Goal: Transaction & Acquisition: Purchase product/service

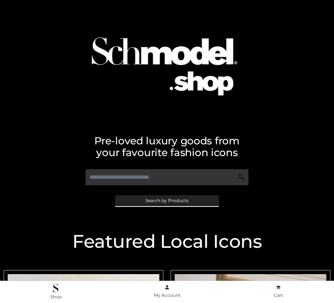
click at [167, 201] on span "Search by Products" at bounding box center [167, 201] width 43 height 4
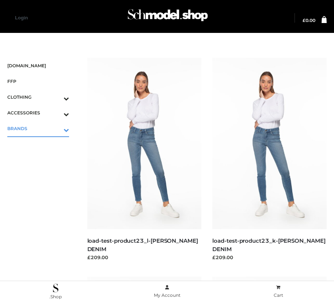
click at [56, 128] on icon "Toggle Submenu" at bounding box center [28, 130] width 82 height 8
click at [42, 144] on span "OPP SWIMWEAR" at bounding box center [42, 144] width 55 height 8
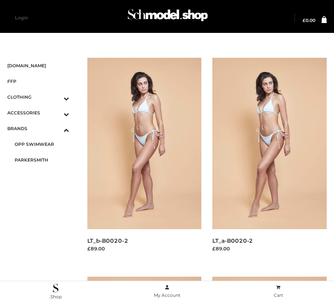
scroll to position [666, 0]
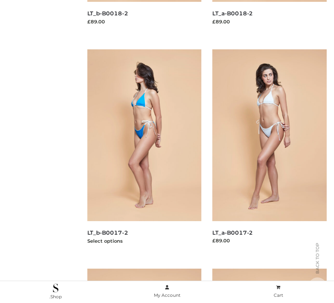
click at [144, 151] on img at bounding box center [144, 135] width 115 height 172
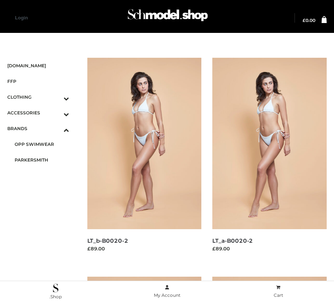
scroll to position [228, 0]
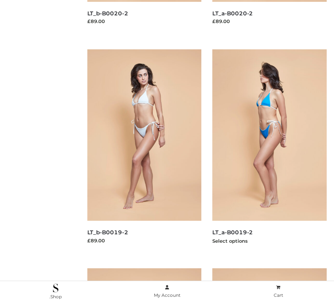
click at [270, 151] on img at bounding box center [270, 135] width 115 height 172
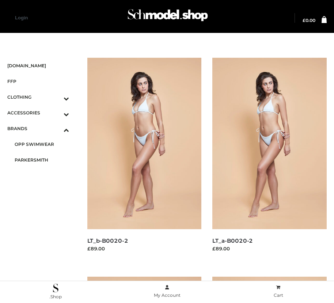
scroll to position [666, 0]
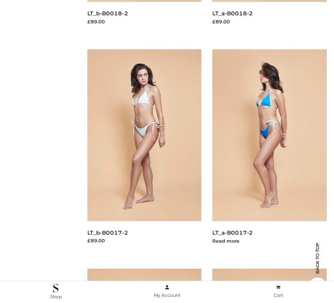
click at [270, 151] on img at bounding box center [270, 135] width 115 height 172
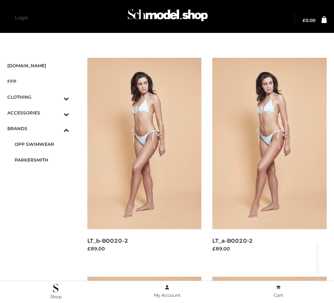
scroll to position [447, 0]
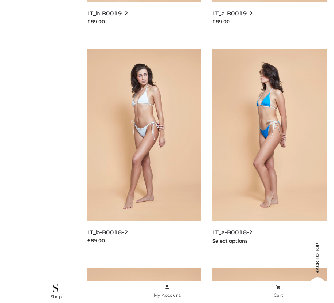
click at [270, 151] on img at bounding box center [270, 135] width 115 height 172
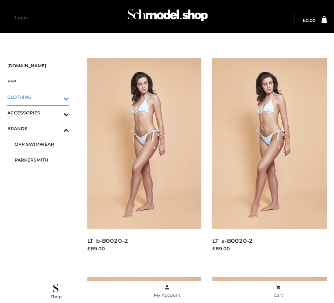
click at [56, 97] on icon "Toggle Submenu" at bounding box center [28, 98] width 82 height 8
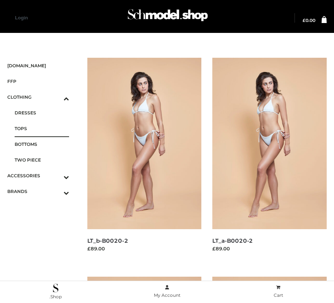
click at [42, 128] on span "TOPS" at bounding box center [42, 128] width 55 height 8
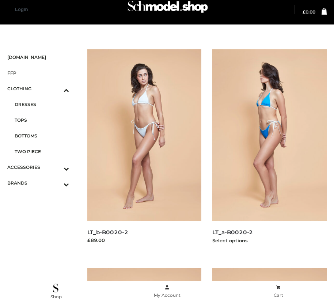
click at [270, 151] on img at bounding box center [270, 135] width 115 height 172
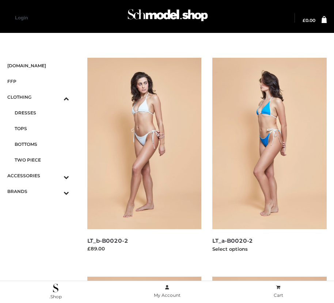
scroll to position [447, 0]
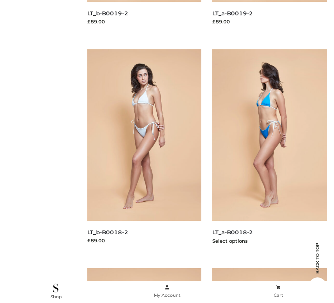
click at [270, 151] on img at bounding box center [270, 135] width 115 height 172
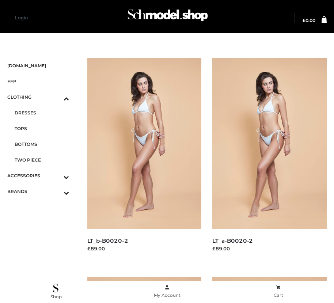
scroll to position [885, 0]
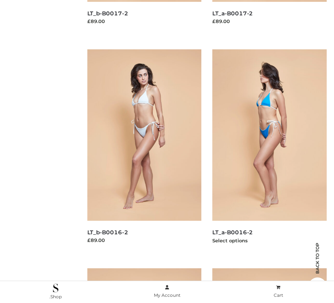
click at [270, 151] on img at bounding box center [270, 135] width 115 height 172
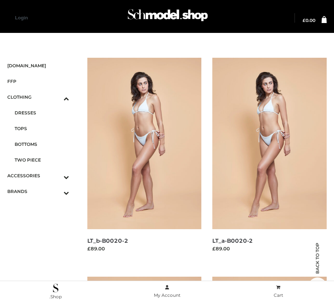
scroll to position [228, 0]
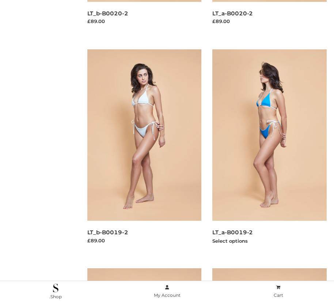
click at [270, 151] on img at bounding box center [270, 135] width 115 height 172
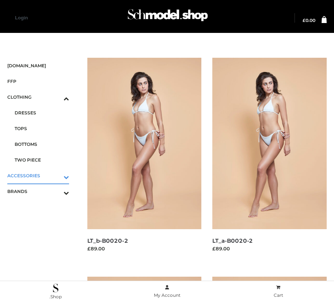
click at [56, 176] on icon "Toggle Submenu" at bounding box center [28, 177] width 82 height 8
click at [42, 144] on span "JEWELRY" at bounding box center [42, 144] width 55 height 8
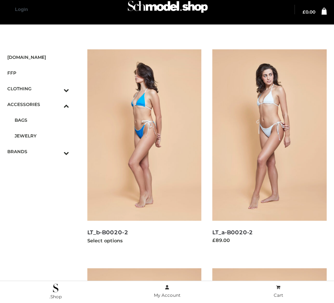
click at [144, 151] on img at bounding box center [144, 135] width 115 height 172
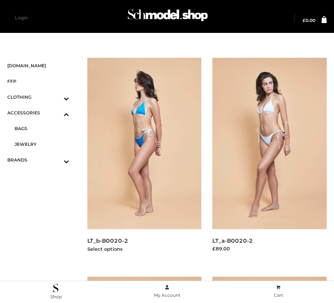
scroll to position [885, 0]
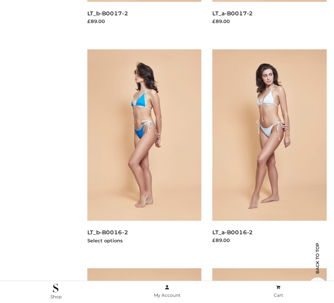
click at [144, 151] on img at bounding box center [144, 135] width 115 height 172
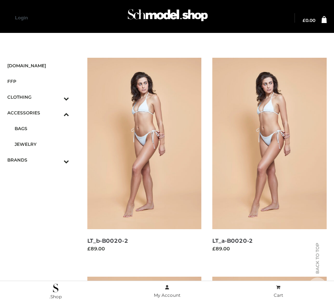
scroll to position [1105, 0]
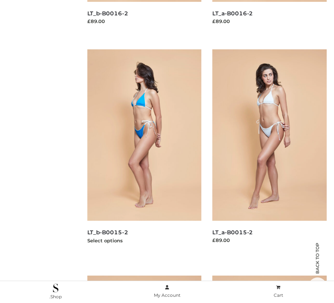
click at [144, 151] on img at bounding box center [144, 135] width 115 height 172
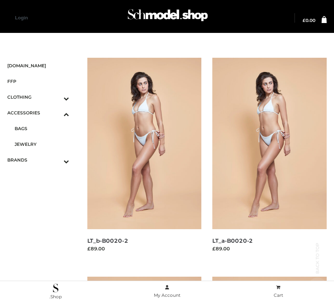
scroll to position [228, 0]
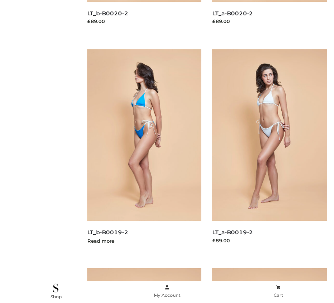
click at [144, 151] on img at bounding box center [144, 135] width 115 height 172
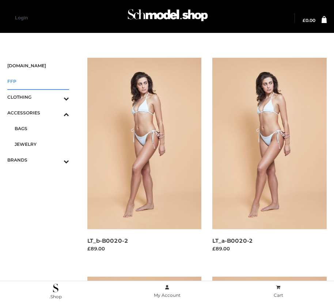
click at [38, 81] on span "FFP" at bounding box center [38, 81] width 62 height 8
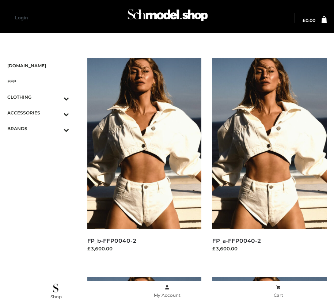
scroll to position [228, 0]
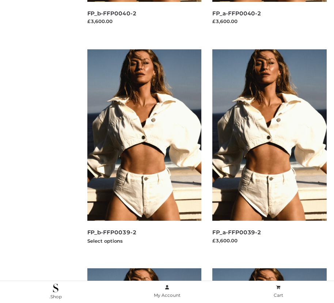
click at [144, 151] on img at bounding box center [144, 135] width 115 height 172
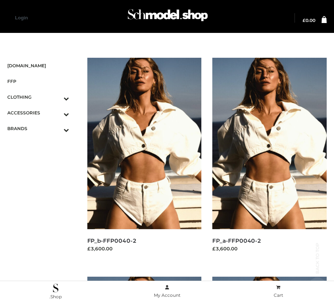
scroll to position [1105, 0]
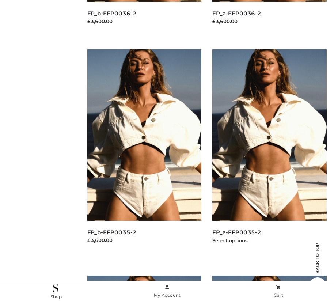
click at [270, 151] on img at bounding box center [270, 135] width 115 height 172
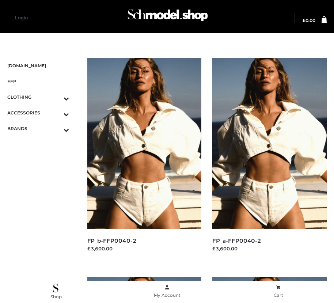
scroll to position [666, 0]
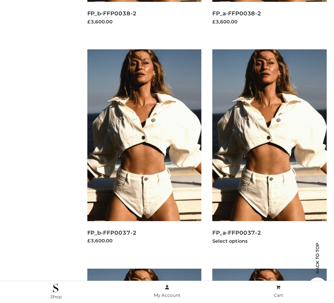
click at [270, 151] on img at bounding box center [270, 135] width 115 height 172
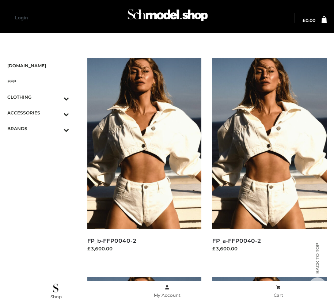
scroll to position [8, 0]
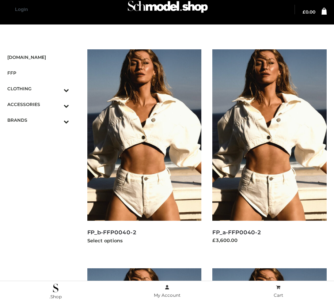
click at [144, 151] on img at bounding box center [144, 135] width 115 height 172
